Goal: Information Seeking & Learning: Learn about a topic

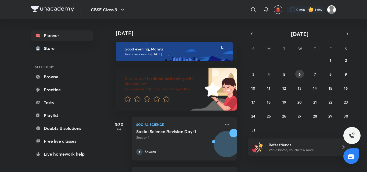
click at [297, 70] on button "6" at bounding box center [299, 74] width 9 height 9
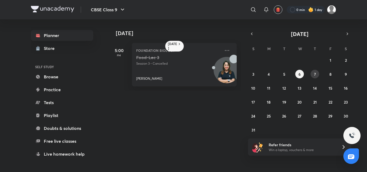
click at [315, 74] on abbr "7" at bounding box center [315, 74] width 2 height 5
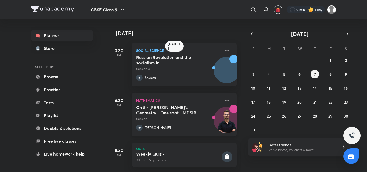
scroll to position [8, 0]
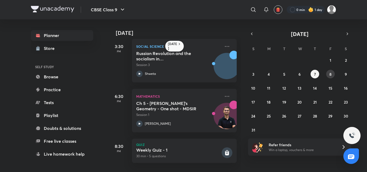
click at [327, 77] on button "8" at bounding box center [330, 74] width 9 height 9
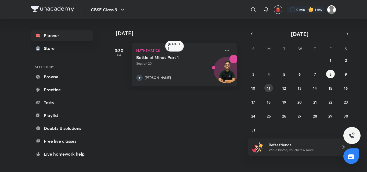
click at [272, 89] on button "11" at bounding box center [268, 88] width 9 height 9
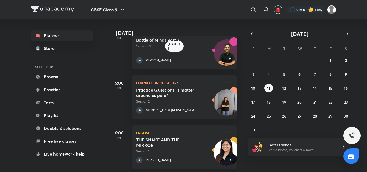
scroll to position [23, 0]
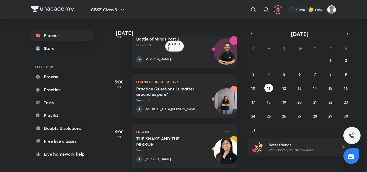
click at [226, 125] on div "English THE SNAKE AND THE MIRROR Session 1 [PERSON_NAME]" at bounding box center [184, 145] width 105 height 43
click at [269, 115] on abbr "25" at bounding box center [269, 116] width 4 height 5
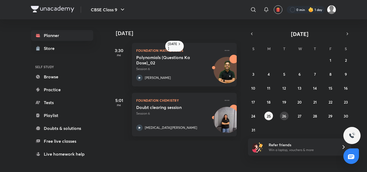
click at [282, 115] on abbr "26" at bounding box center [284, 116] width 4 height 5
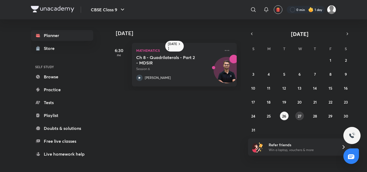
click at [299, 114] on abbr "27" at bounding box center [299, 116] width 4 height 5
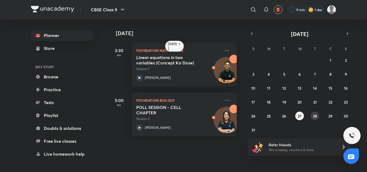
click at [311, 116] on button "28" at bounding box center [314, 116] width 9 height 9
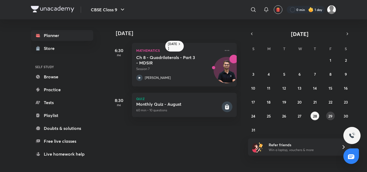
click at [330, 119] on button "29" at bounding box center [330, 116] width 9 height 9
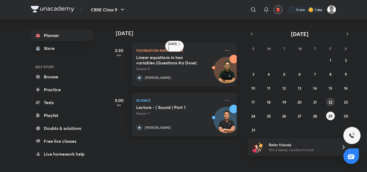
click at [329, 100] on abbr "22" at bounding box center [330, 102] width 4 height 5
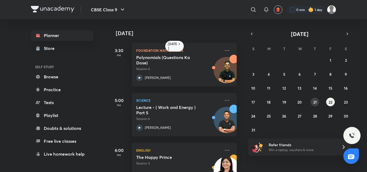
click at [315, 100] on abbr "21" at bounding box center [314, 102] width 3 height 5
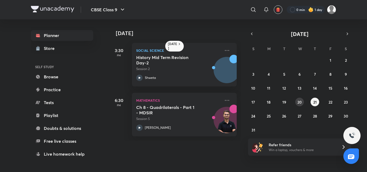
click at [300, 102] on abbr "20" at bounding box center [299, 102] width 4 height 5
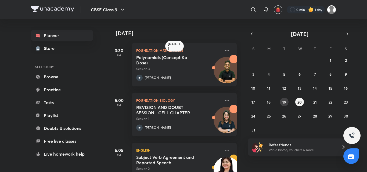
drag, startPoint x: 280, startPoint y: 101, endPoint x: 211, endPoint y: 147, distance: 83.4
click at [211, 147] on div "[DATE] [DATE] 3:30 PM Foundation Mathematics Polynomials (Concept Ka Dose) Sess…" at bounding box center [222, 95] width 228 height 153
click at [226, 148] on div "English Subject Verb Agreement and Reported Speech Session 2 [PERSON_NAME]" at bounding box center [184, 164] width 105 height 43
click at [225, 150] on icon at bounding box center [227, 150] width 4 height 1
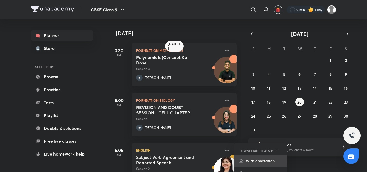
click at [249, 158] on li "With annotation" at bounding box center [260, 161] width 53 height 12
